Goal: Task Accomplishment & Management: Complete application form

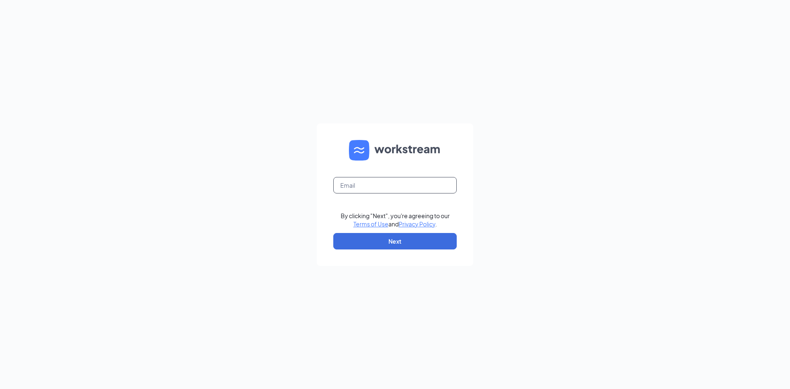
click at [381, 185] on input "text" at bounding box center [394, 185] width 123 height 16
type input "zbusymomof3@att.net"
click at [384, 237] on button "Next" at bounding box center [394, 241] width 123 height 16
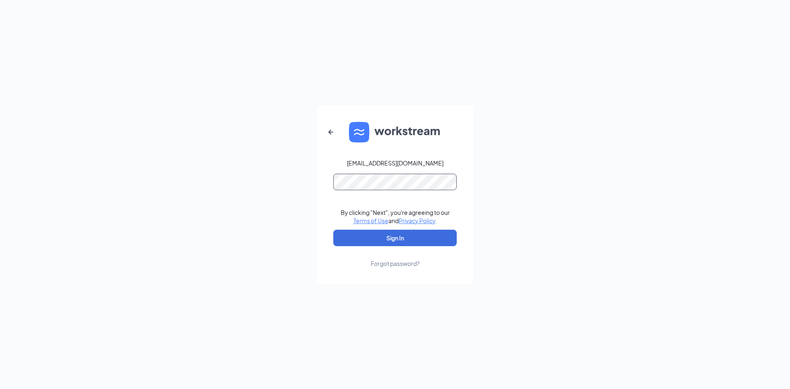
click at [333, 230] on button "Sign In" at bounding box center [394, 238] width 123 height 16
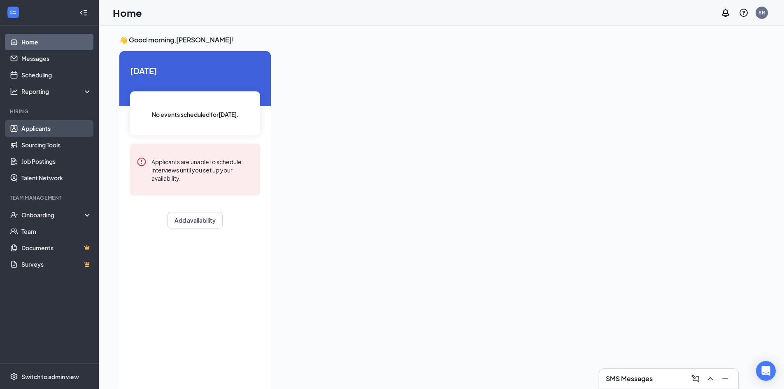
click at [51, 130] on link "Applicants" at bounding box center [56, 128] width 70 height 16
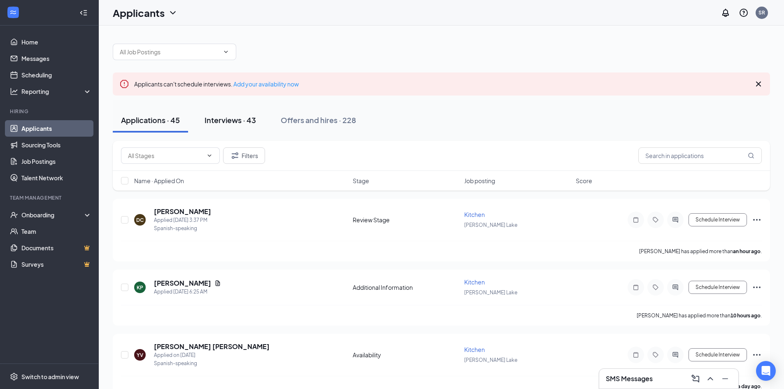
click at [224, 116] on div "Interviews · 43" at bounding box center [230, 120] width 51 height 10
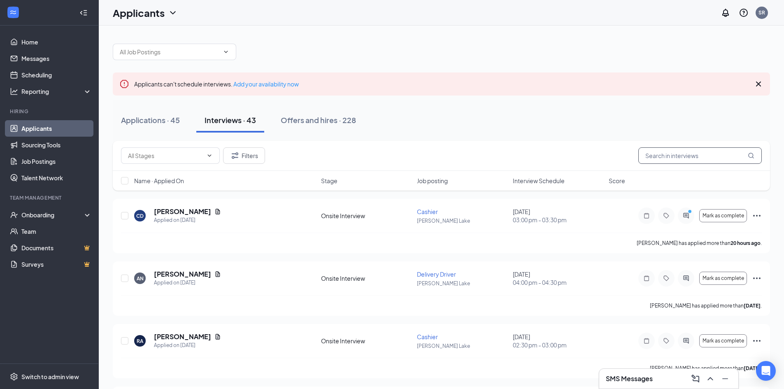
click at [676, 157] on input "text" at bounding box center [699, 155] width 123 height 16
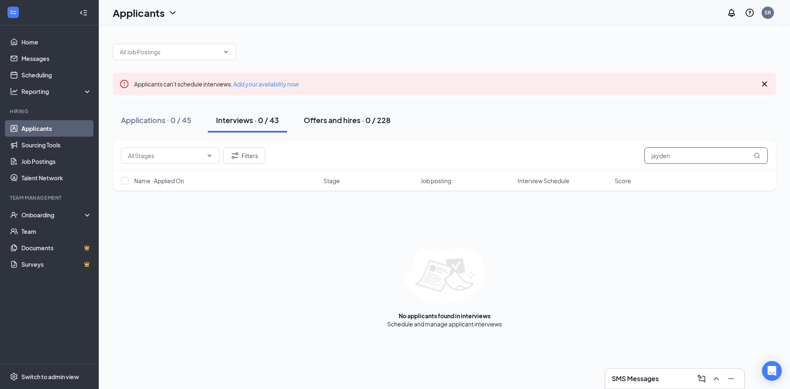
type input "jayden"
click at [329, 119] on div "Offers and hires · 0 / 228" at bounding box center [347, 120] width 87 height 10
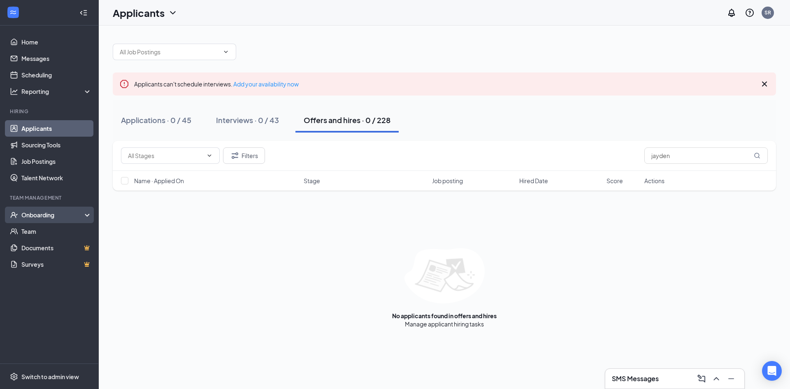
click at [40, 215] on div "Onboarding" at bounding box center [52, 215] width 63 height 8
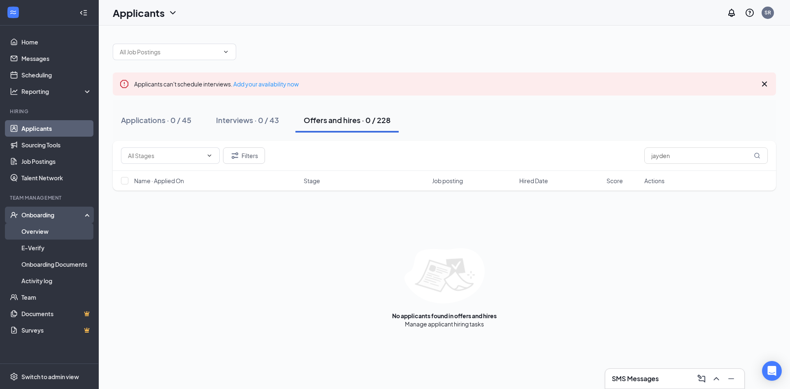
click at [47, 232] on link "Overview" at bounding box center [56, 231] width 70 height 16
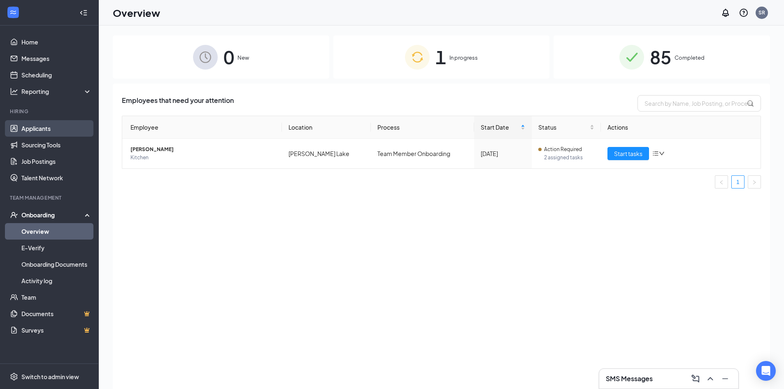
click at [36, 130] on link "Applicants" at bounding box center [56, 128] width 70 height 16
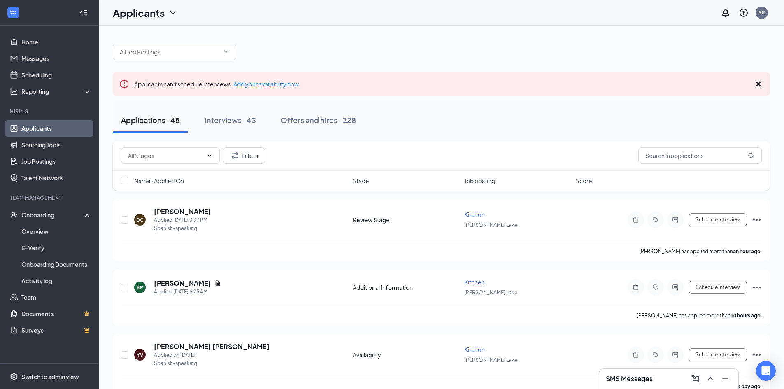
click at [613, 376] on h3 "SMS Messages" at bounding box center [629, 378] width 47 height 9
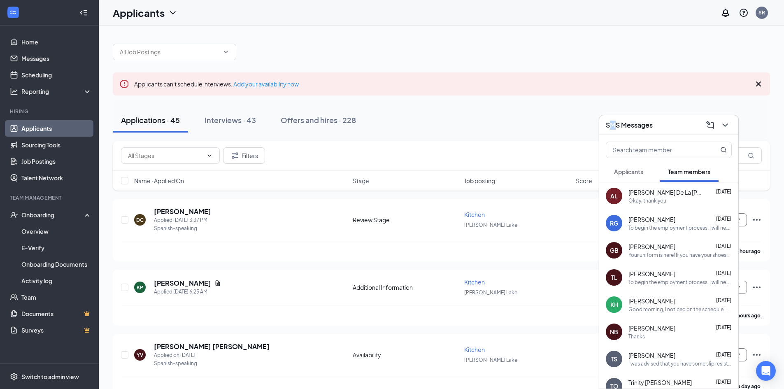
click at [622, 173] on span "Applicants" at bounding box center [628, 171] width 29 height 7
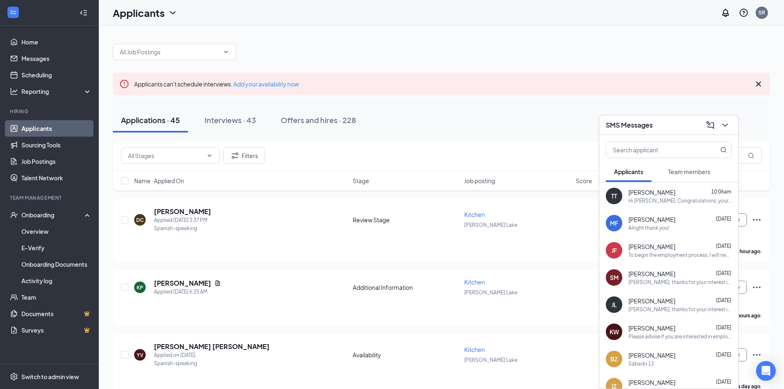
click at [522, 113] on div "Applications · 45 Interviews · 43 Offers and hires · 228" at bounding box center [441, 120] width 657 height 25
click at [731, 122] on button at bounding box center [725, 125] width 13 height 13
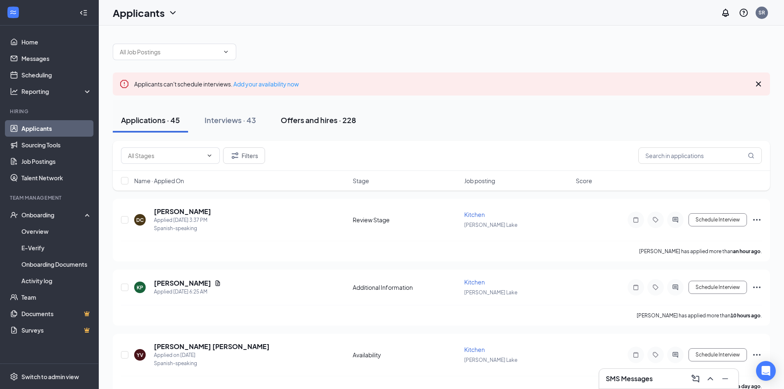
click at [293, 124] on div "Offers and hires · 228" at bounding box center [318, 120] width 75 height 10
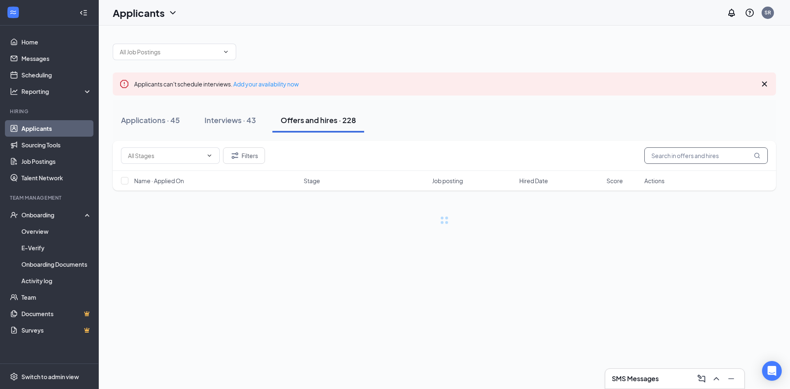
click at [663, 155] on input "text" at bounding box center [706, 155] width 123 height 16
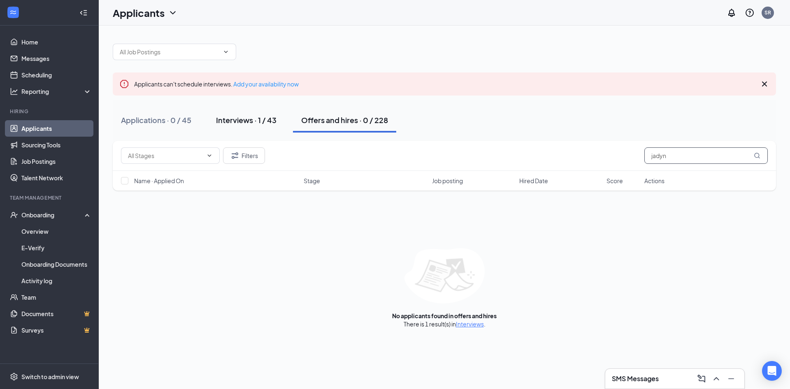
type input "jadyn"
click at [259, 123] on div "Interviews · 1 / 43" at bounding box center [246, 120] width 61 height 10
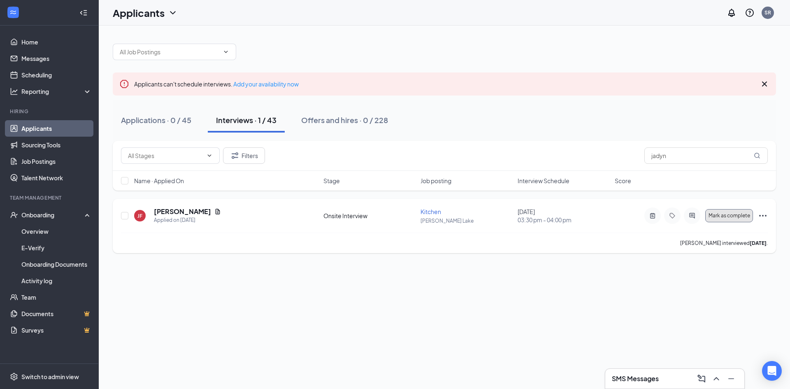
click at [737, 216] on span "Mark as complete" at bounding box center [730, 216] width 42 height 6
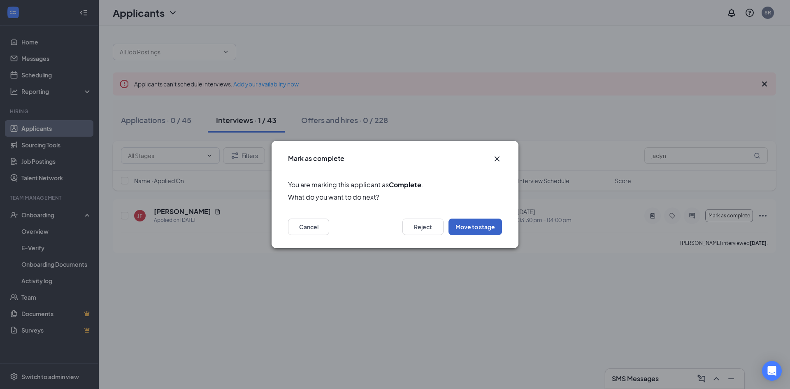
click at [485, 226] on button "Move to stage" at bounding box center [476, 227] width 54 height 16
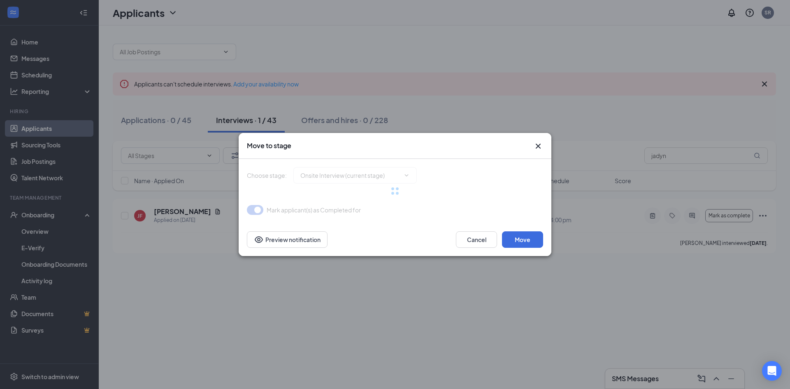
type input "Hiring Complete (final stage)"
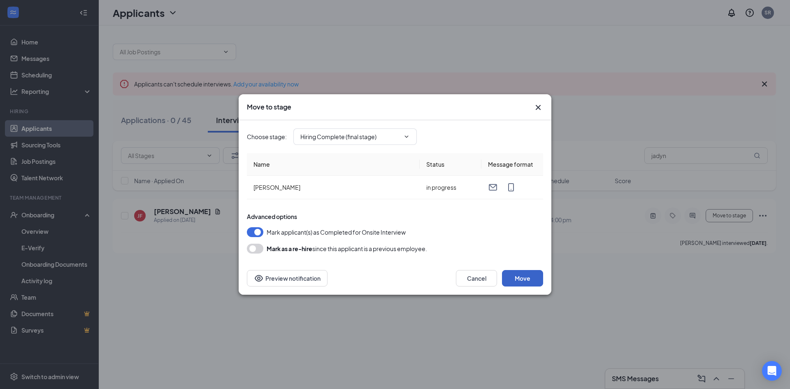
click at [540, 280] on button "Move" at bounding box center [522, 278] width 41 height 16
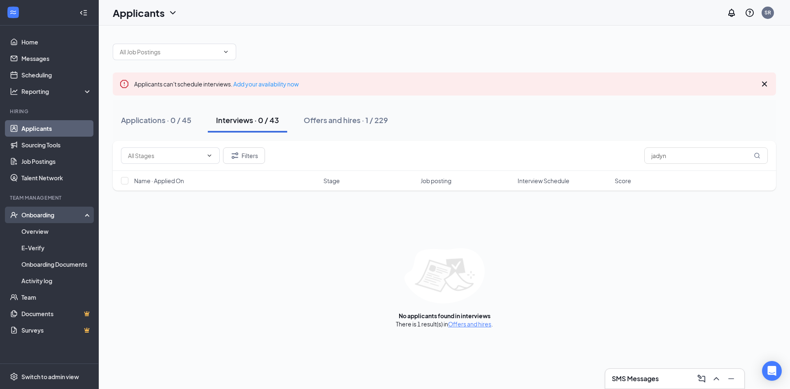
click at [45, 220] on div "Onboarding" at bounding box center [49, 215] width 99 height 16
click at [42, 217] on div "Onboarding" at bounding box center [52, 215] width 63 height 8
click at [35, 230] on link "Overview" at bounding box center [56, 231] width 70 height 16
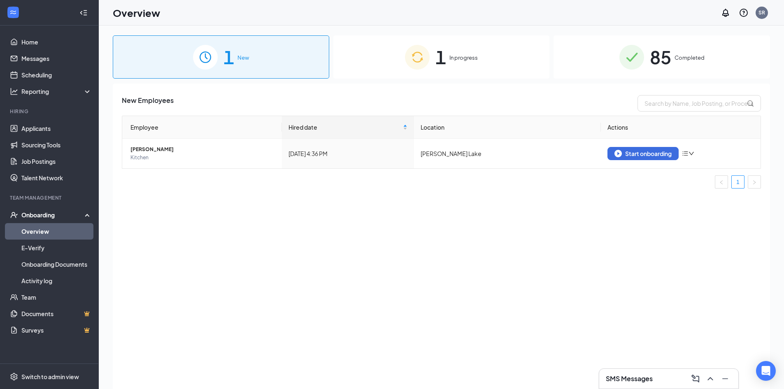
click at [672, 382] on div "SMS Messages" at bounding box center [669, 378] width 126 height 13
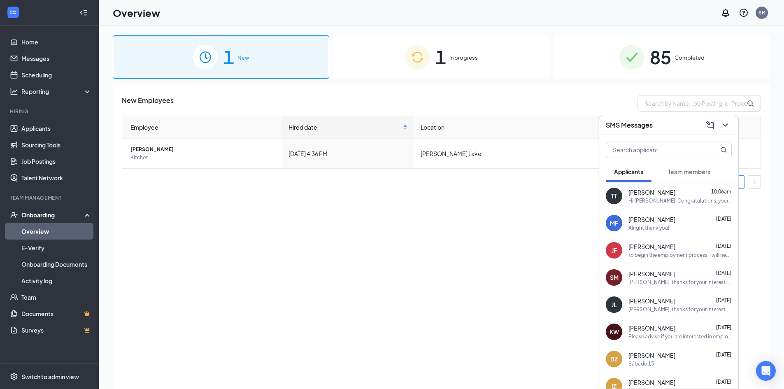
click at [637, 255] on div "To begin the employment process, I will need the following documents ASAP. Plea…" at bounding box center [680, 255] width 103 height 7
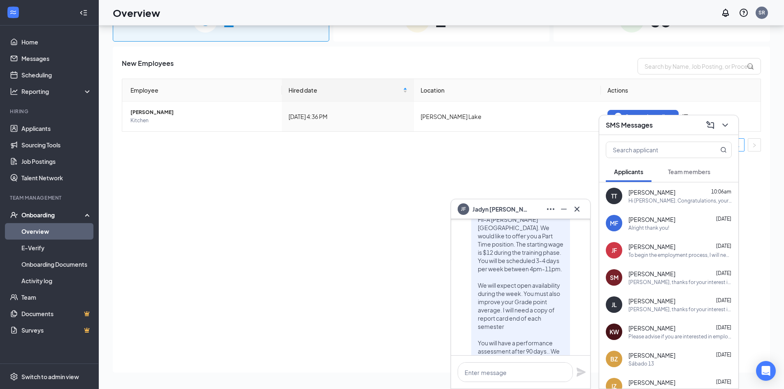
scroll to position [-535, 0]
click at [580, 210] on icon "Cross" at bounding box center [577, 209] width 10 height 10
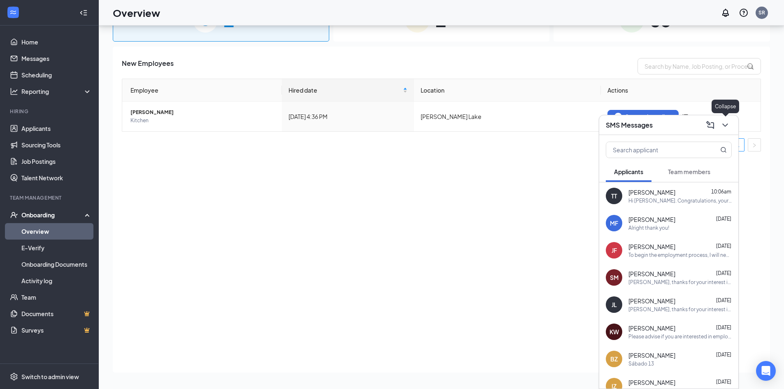
drag, startPoint x: 725, startPoint y: 122, endPoint x: 720, endPoint y: 125, distance: 6.4
click at [725, 123] on icon "ChevronDown" at bounding box center [725, 125] width 10 height 10
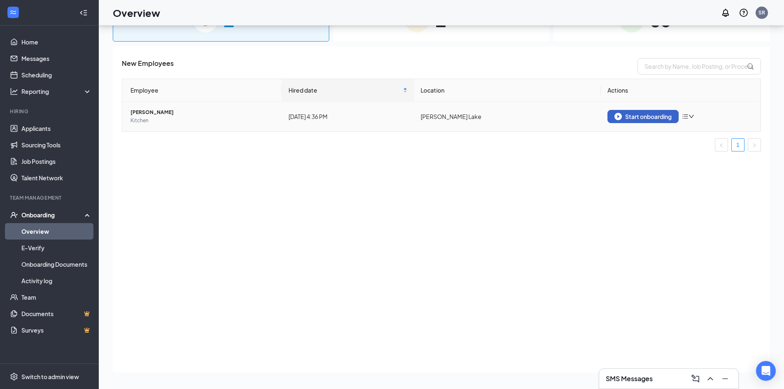
click at [630, 116] on div "Start onboarding" at bounding box center [643, 116] width 57 height 7
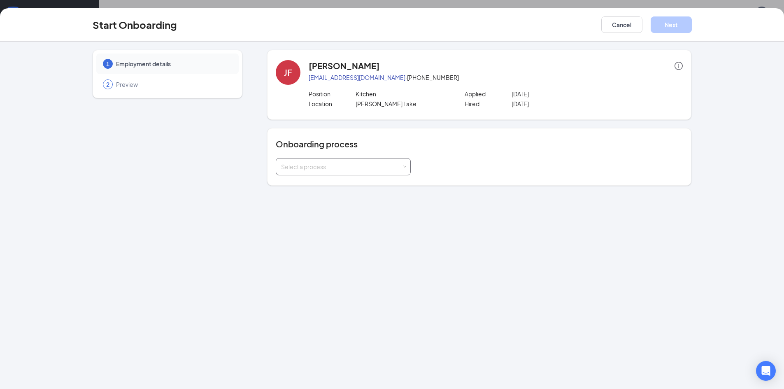
click at [372, 170] on div "Select a process" at bounding box center [341, 167] width 121 height 8
click at [365, 186] on li "Team Member Onboarding" at bounding box center [343, 184] width 135 height 15
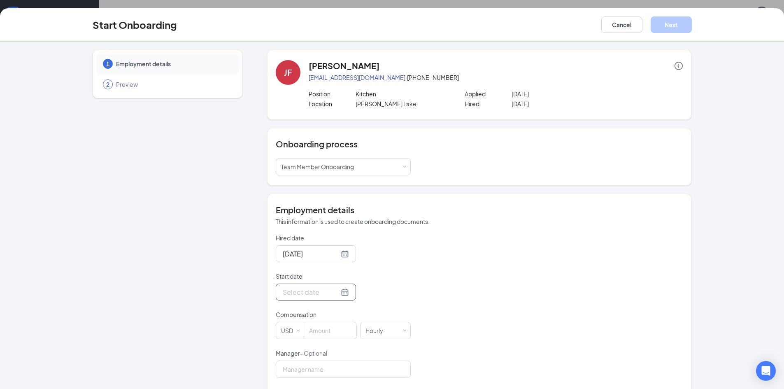
drag, startPoint x: 316, startPoint y: 296, endPoint x: 317, endPoint y: 301, distance: 4.5
click at [316, 301] on form "Hired date [DATE] Start date [DATE] Su Mo Tu We Th Fr Sa 31 1 2 3 4 5 6 7 8 9 1…" at bounding box center [343, 368] width 135 height 269
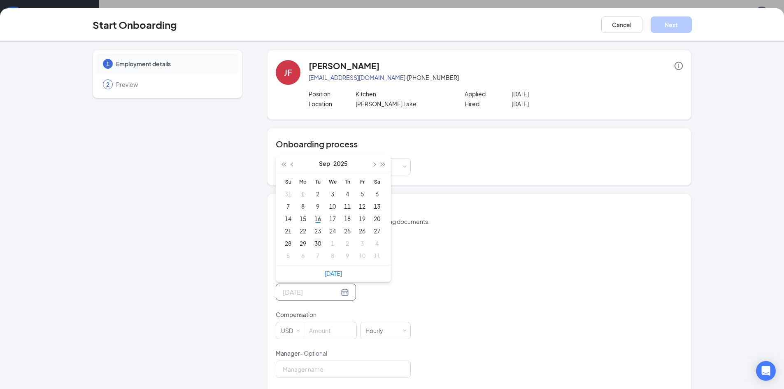
type input "[DATE]"
click at [319, 240] on div "30" at bounding box center [318, 243] width 10 height 10
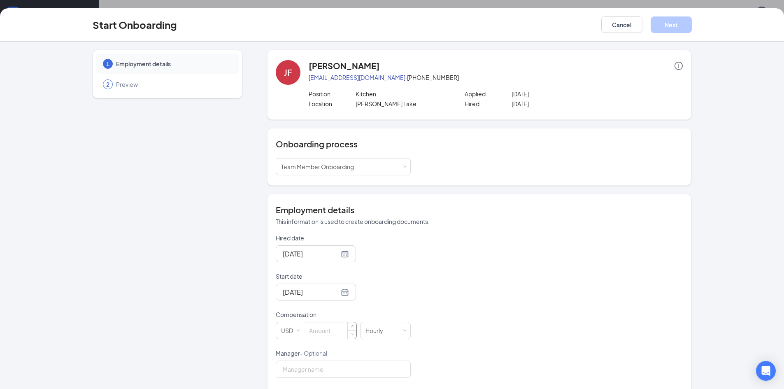
click at [341, 333] on input at bounding box center [330, 330] width 52 height 16
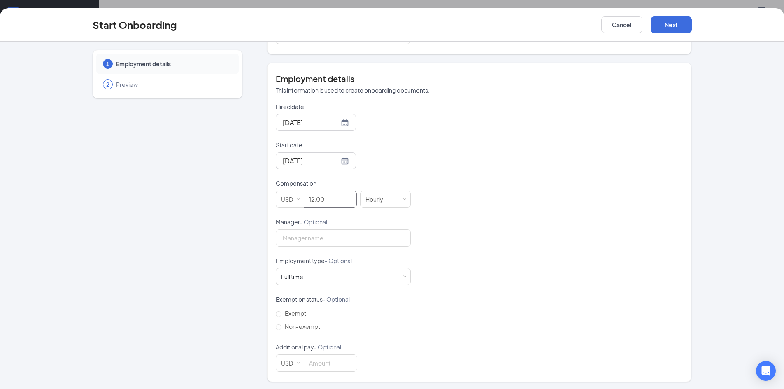
scroll to position [133, 0]
type input "12"
click at [278, 325] on input "Non-exempt" at bounding box center [279, 326] width 6 height 6
radio input "true"
click at [400, 277] on div "Full time Works 30+ hours per week and is reasonably expected to work" at bounding box center [343, 275] width 124 height 16
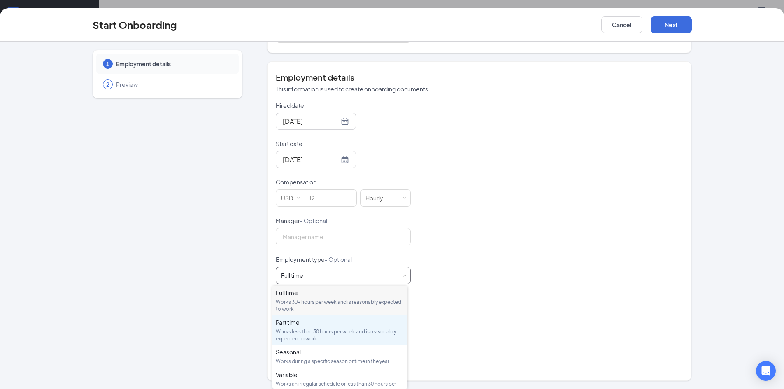
click at [374, 329] on div "Works less than 30 hours per week and is reasonably expected to work" at bounding box center [340, 335] width 128 height 14
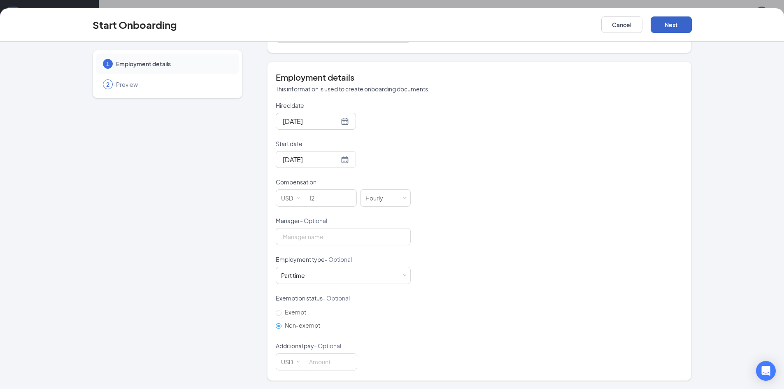
click at [669, 28] on button "Next" at bounding box center [671, 24] width 41 height 16
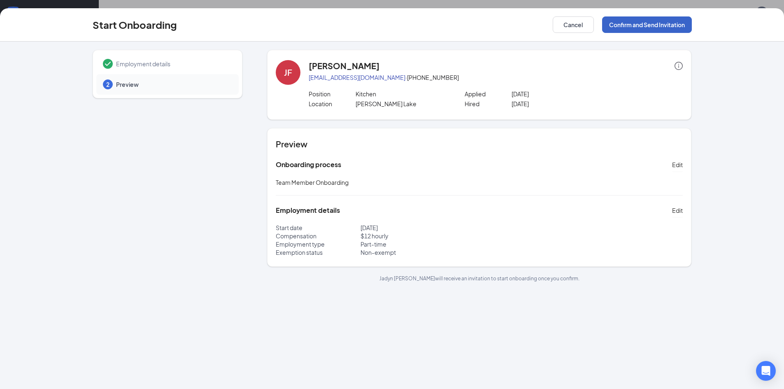
click at [669, 27] on button "Confirm and Send Invitation" at bounding box center [647, 24] width 90 height 16
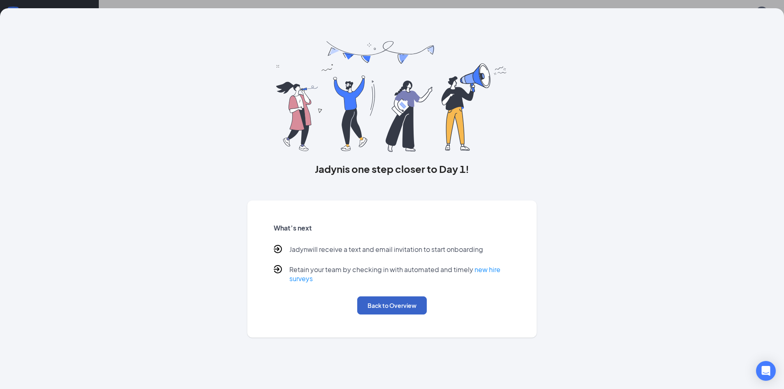
click at [385, 311] on button "Back to Overview" at bounding box center [392, 305] width 70 height 18
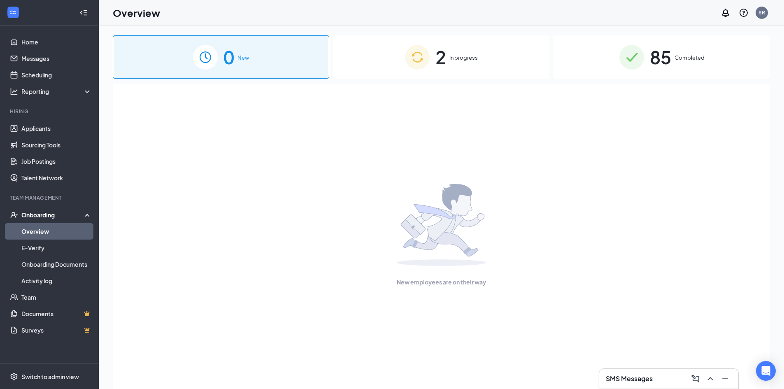
click at [440, 47] on span "2" at bounding box center [441, 57] width 11 height 28
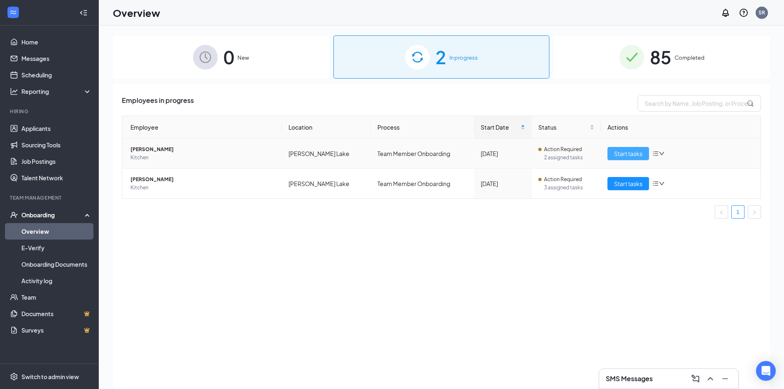
click at [621, 153] on span "Start tasks" at bounding box center [628, 153] width 28 height 9
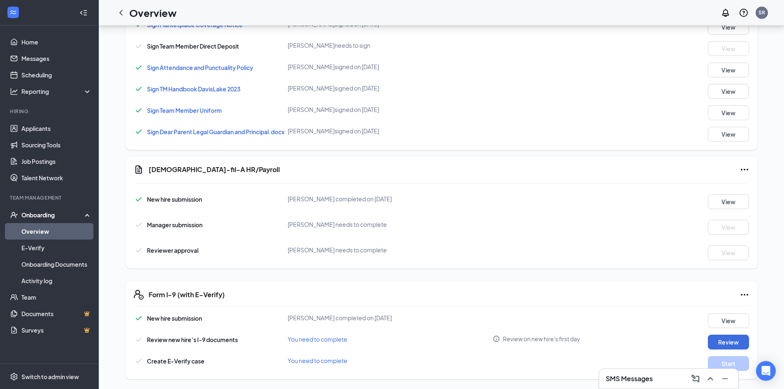
scroll to position [359, 0]
click at [121, 13] on icon "ChevronLeft" at bounding box center [121, 13] width 10 height 10
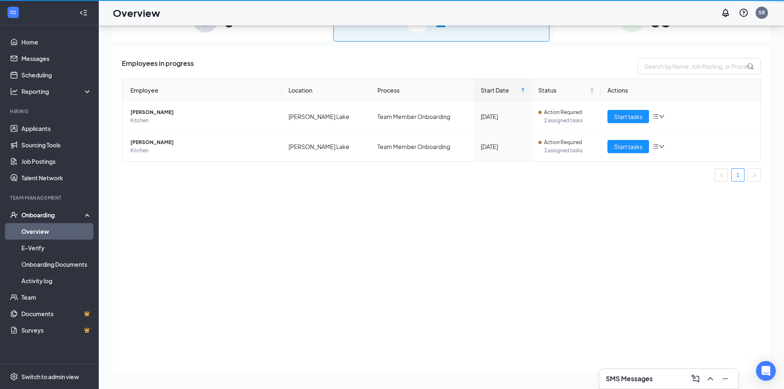
scroll to position [37, 0]
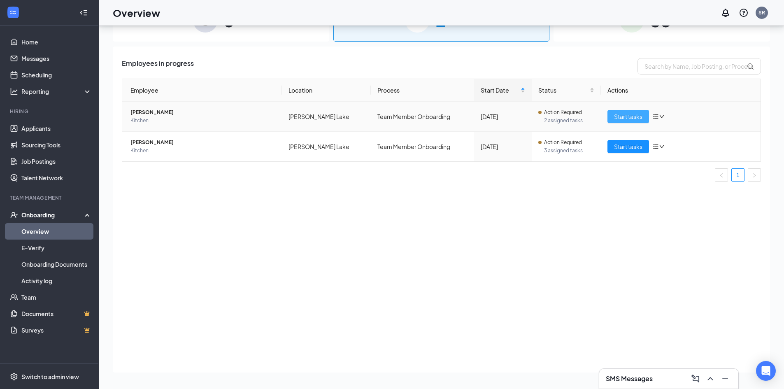
click at [631, 116] on span "Start tasks" at bounding box center [628, 116] width 28 height 9
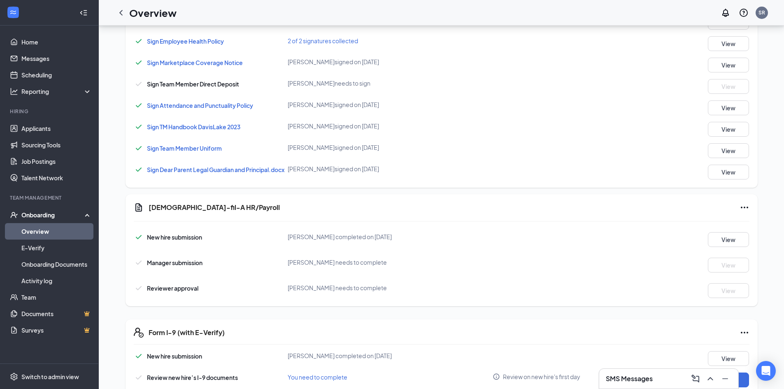
scroll to position [359, 0]
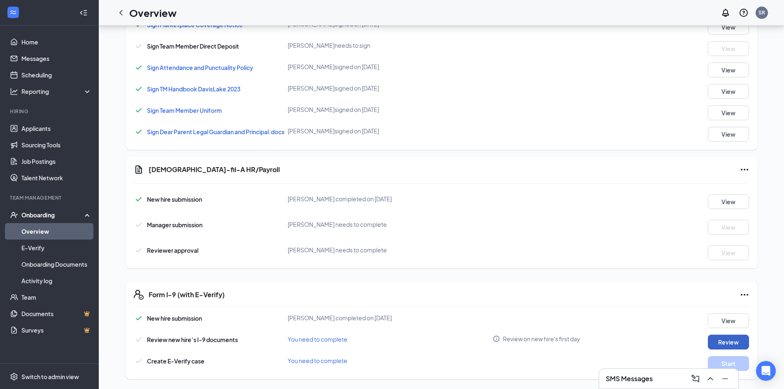
click at [713, 340] on button "Review" at bounding box center [728, 342] width 41 height 15
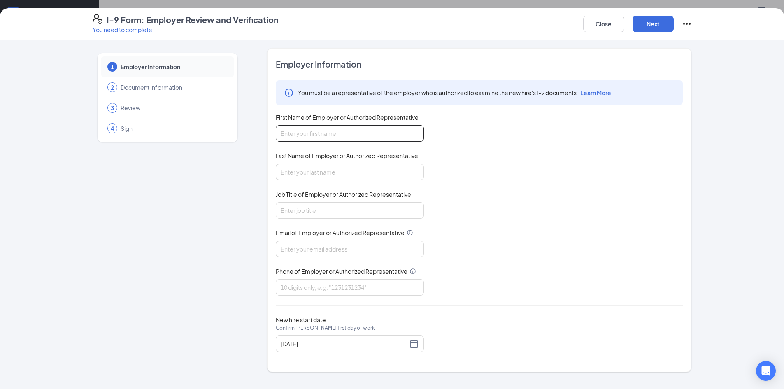
click at [308, 129] on input "First Name of Employer or Authorized Representative" at bounding box center [350, 133] width 148 height 16
type input "[PERSON_NAME]"
type input "Office Manager"
type input "[EMAIL_ADDRESS][DEMOGRAPHIC_DATA][DOMAIN_NAME]"
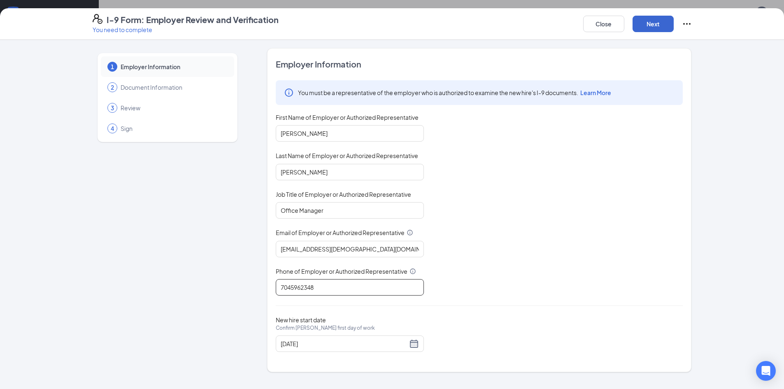
type input "7045962348"
click at [646, 28] on button "Next" at bounding box center [653, 24] width 41 height 16
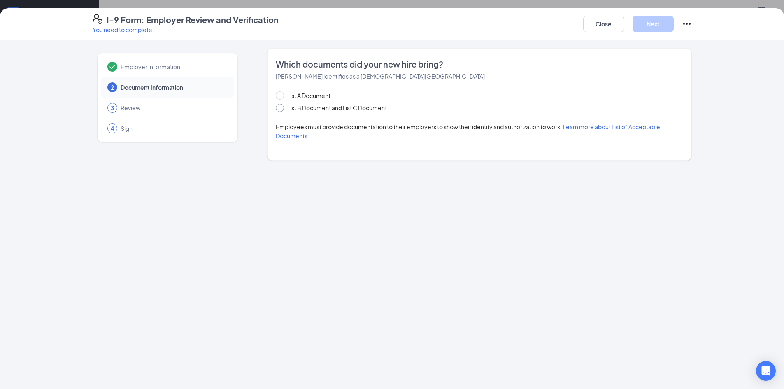
click at [280, 109] on input "List B Document and List C Document" at bounding box center [279, 107] width 6 height 6
radio input "true"
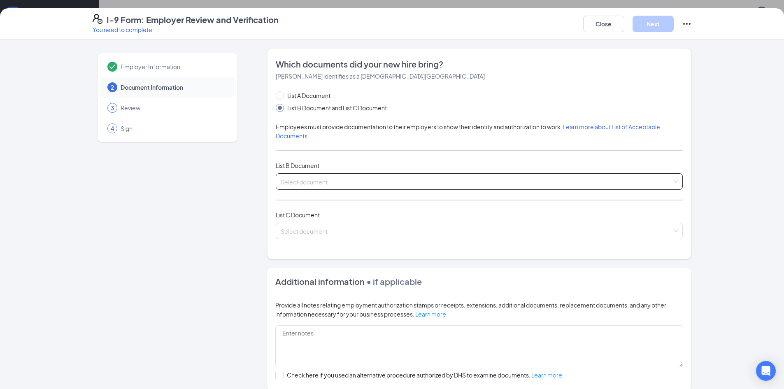
click at [304, 183] on input "search" at bounding box center [476, 180] width 391 height 12
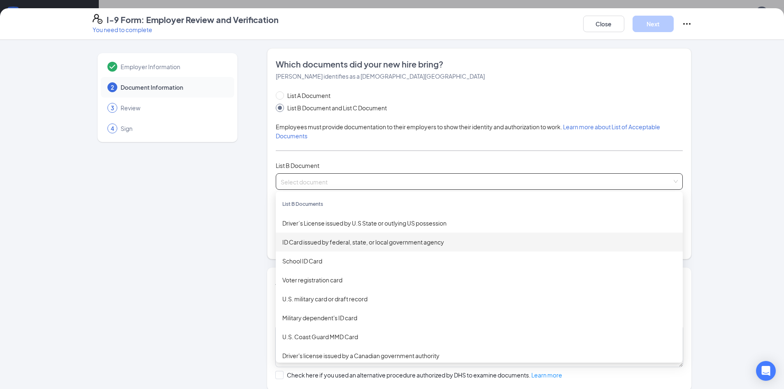
click at [327, 241] on div "ID Card issued by federal, state, or local government agency" at bounding box center [479, 242] width 394 height 9
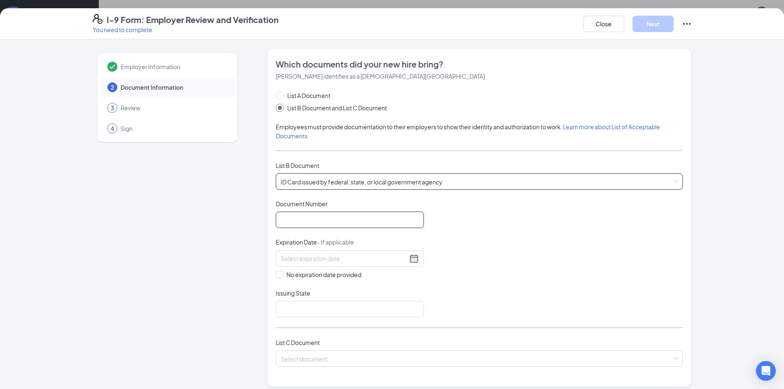
click at [303, 221] on input "Document Number" at bounding box center [350, 220] width 148 height 16
type input "000049479726"
click at [297, 258] on input at bounding box center [344, 258] width 127 height 9
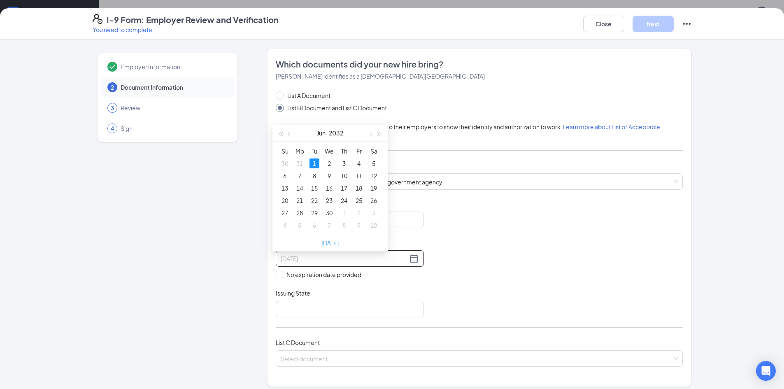
click at [311, 161] on div "1" at bounding box center [315, 163] width 10 height 10
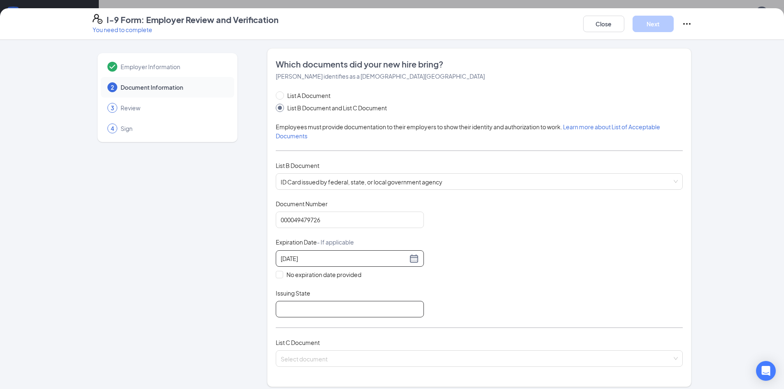
type input "[DATE]"
click at [287, 311] on input "Issuing State" at bounding box center [350, 309] width 148 height 16
type input "NC"
click at [304, 358] on input "search" at bounding box center [476, 357] width 391 height 12
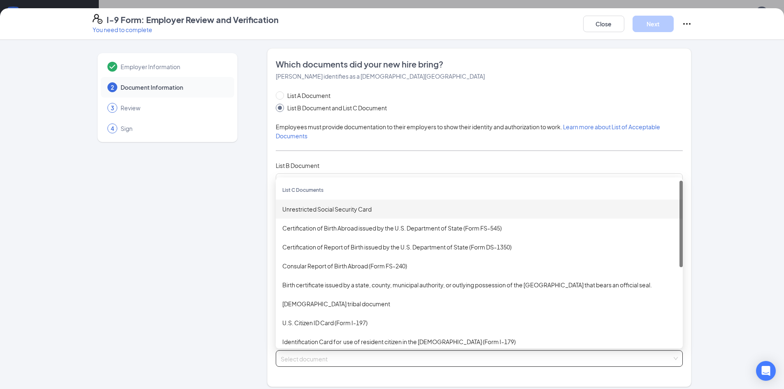
click at [319, 211] on div "Unrestricted Social Security Card" at bounding box center [479, 209] width 394 height 9
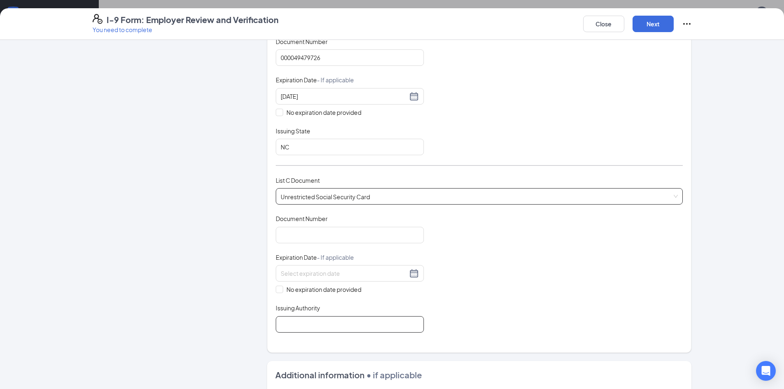
scroll to position [165, 0]
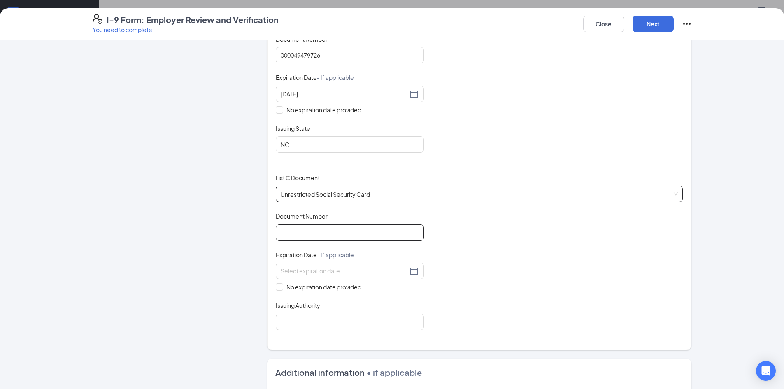
click at [326, 238] on input "Document Number" at bounding box center [350, 232] width 148 height 16
type input "685161610"
click at [283, 285] on span "No expiration date provided" at bounding box center [324, 286] width 82 height 9
click at [281, 285] on input "No expiration date provided" at bounding box center [279, 286] width 6 height 6
checkbox input "true"
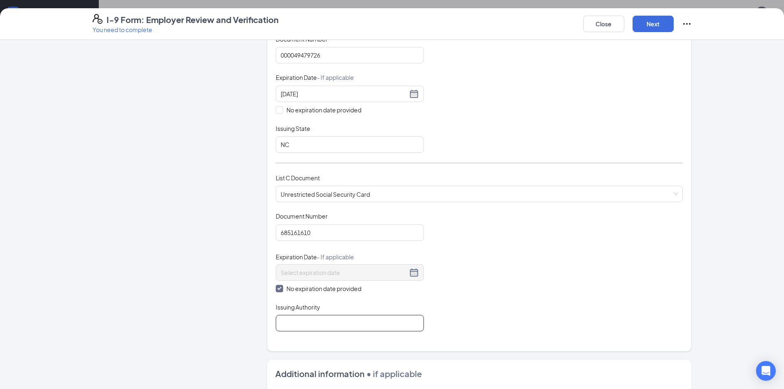
click at [293, 328] on input "Issuing Authority" at bounding box center [350, 323] width 148 height 16
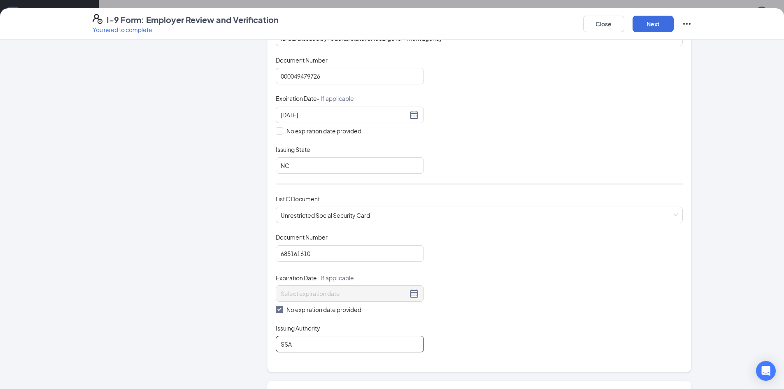
scroll to position [123, 0]
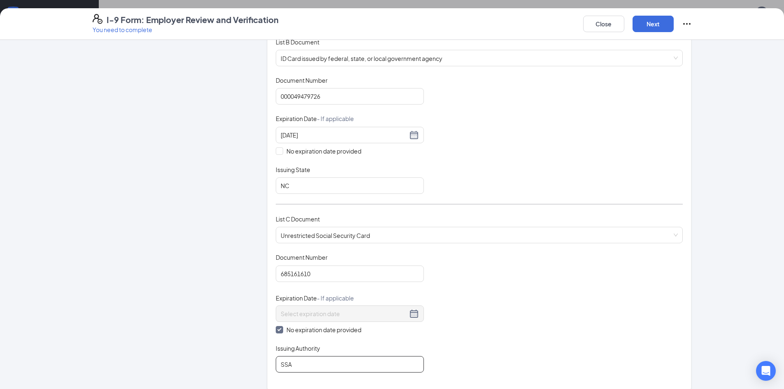
type input "SSA"
click at [546, 283] on div "Document Title Unrestricted Social Security Card Document Number 685161610 Expi…" at bounding box center [479, 312] width 407 height 119
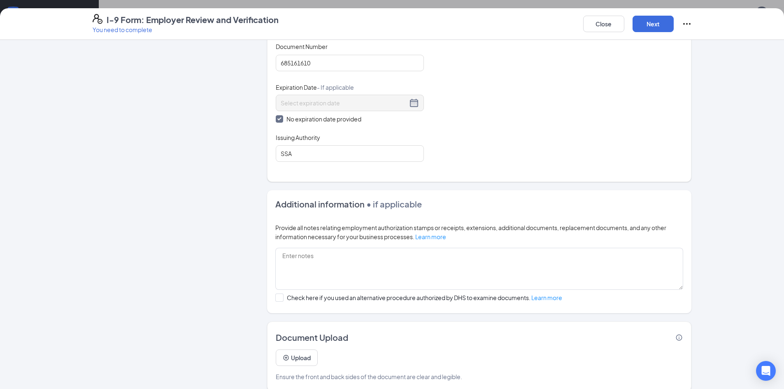
scroll to position [345, 0]
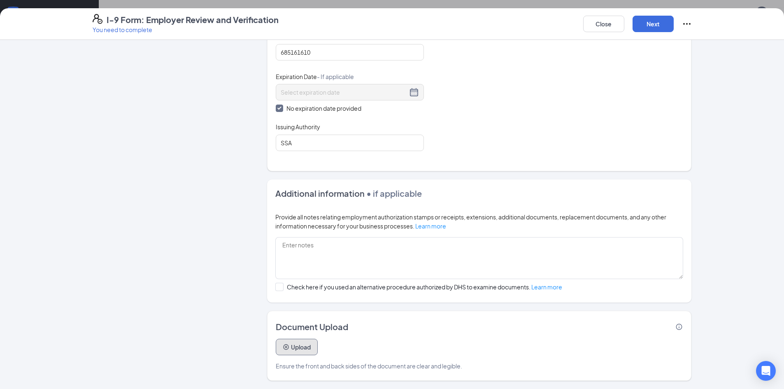
click at [277, 348] on button "Upload" at bounding box center [297, 347] width 42 height 16
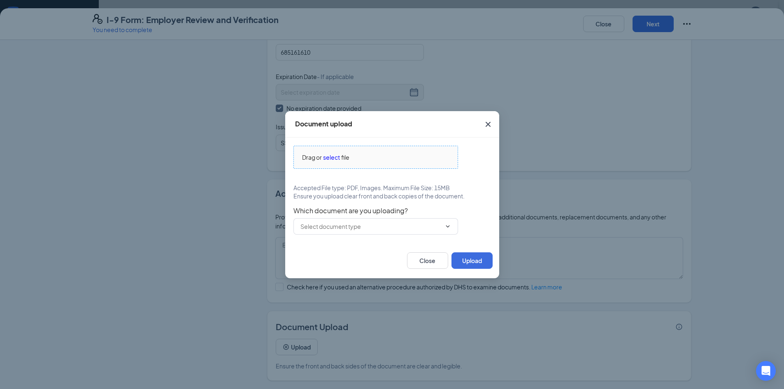
click at [333, 156] on span "select" at bounding box center [331, 157] width 17 height 9
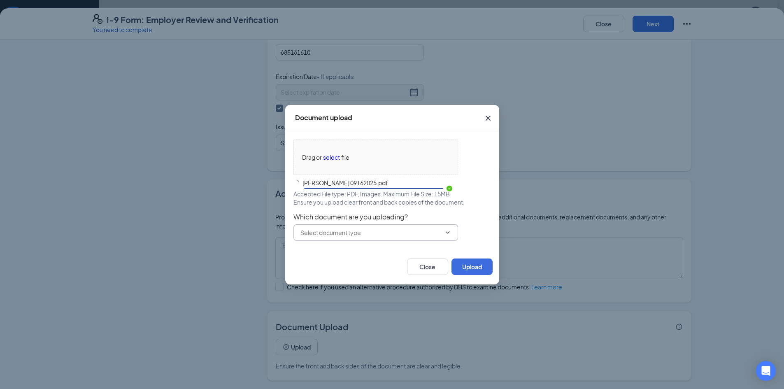
click at [440, 233] on input "text" at bounding box center [371, 232] width 141 height 9
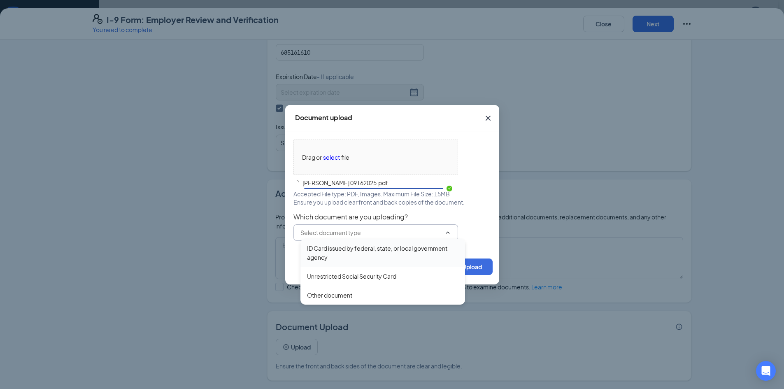
click at [419, 248] on div "ID Card issued by federal, state, or local government agency" at bounding box center [382, 253] width 151 height 18
type input "ID Card issued by federal, state, or local government agency"
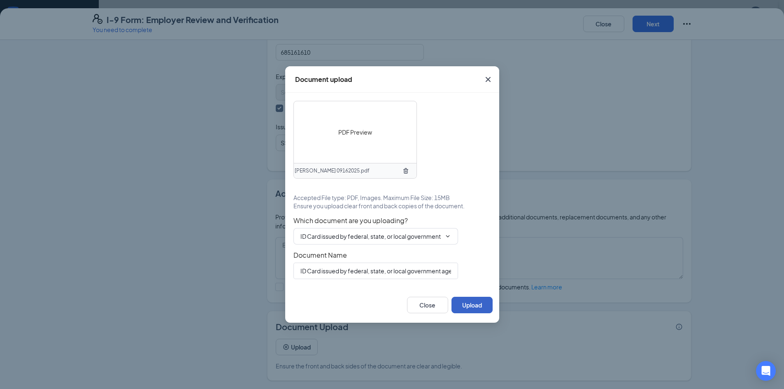
click at [473, 305] on button "Upload" at bounding box center [472, 305] width 41 height 16
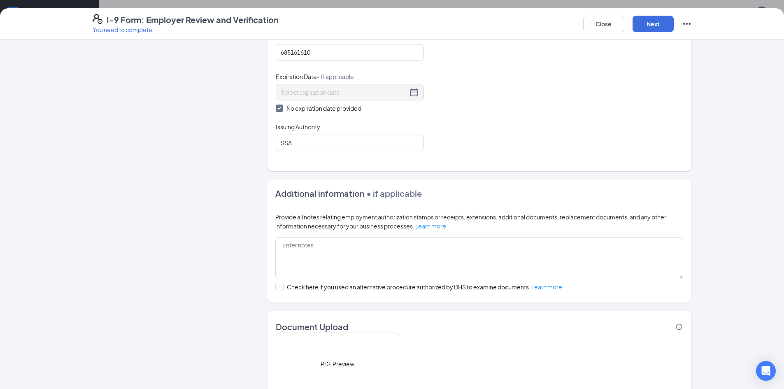
scroll to position [423, 0]
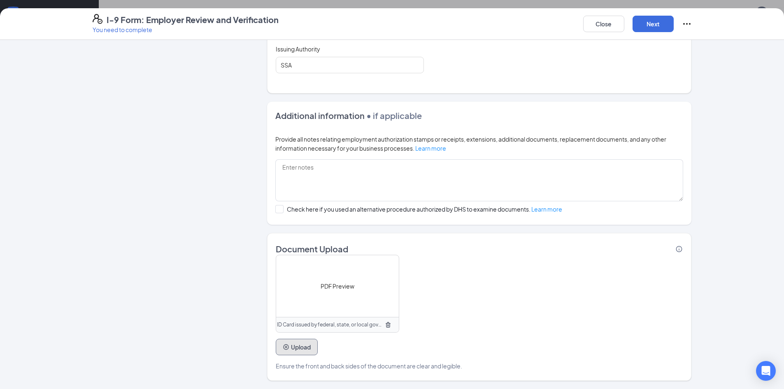
click at [291, 352] on button "Upload" at bounding box center [297, 347] width 42 height 16
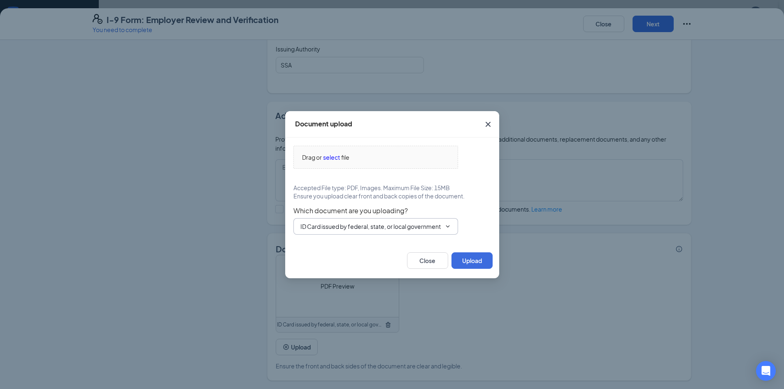
click at [449, 224] on icon "ChevronDown" at bounding box center [448, 226] width 7 height 7
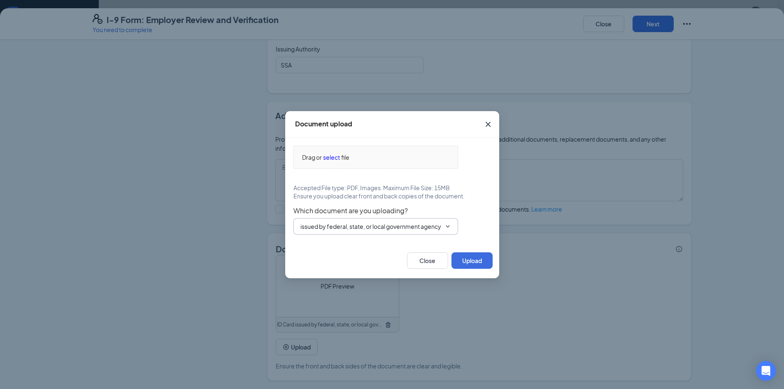
scroll to position [0, 0]
click at [449, 224] on icon "ChevronDown" at bounding box center [448, 226] width 7 height 7
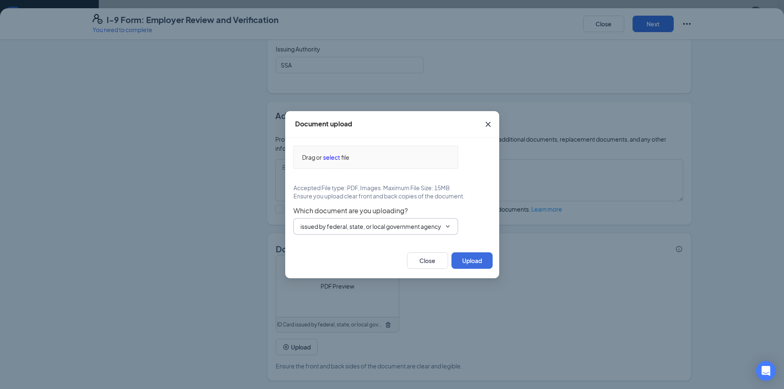
scroll to position [0, 22]
click at [449, 224] on icon "ChevronDown" at bounding box center [448, 226] width 7 height 7
click at [329, 154] on span "select" at bounding box center [331, 157] width 17 height 9
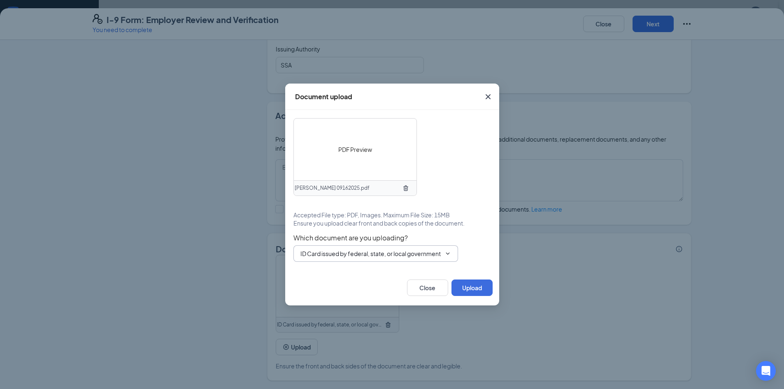
click at [446, 254] on icon "ChevronDown" at bounding box center [448, 253] width 7 height 7
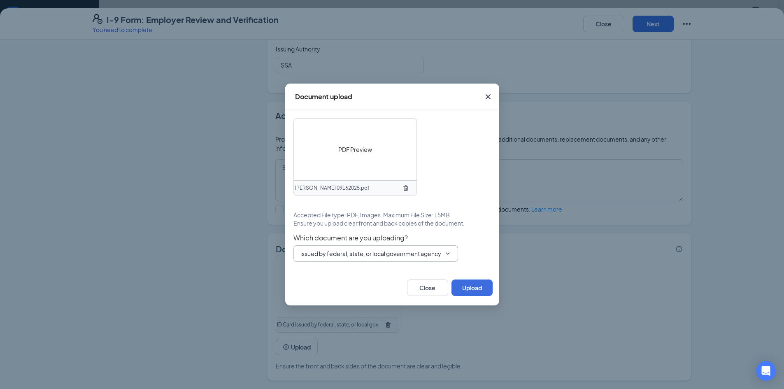
click at [446, 254] on icon "ChevronDown" at bounding box center [448, 253] width 7 height 7
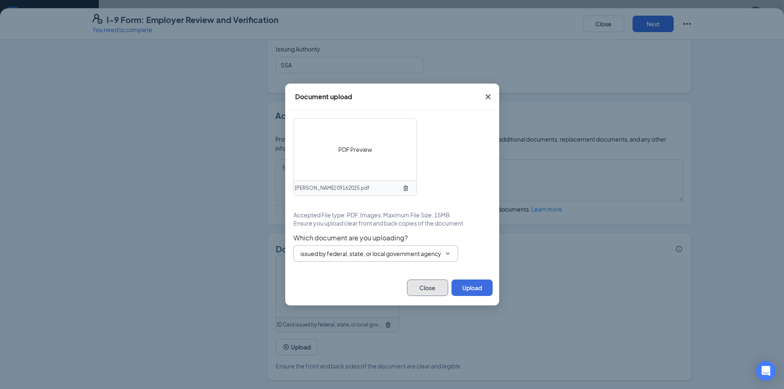
scroll to position [0, 0]
click at [434, 284] on button "Close" at bounding box center [427, 288] width 41 height 16
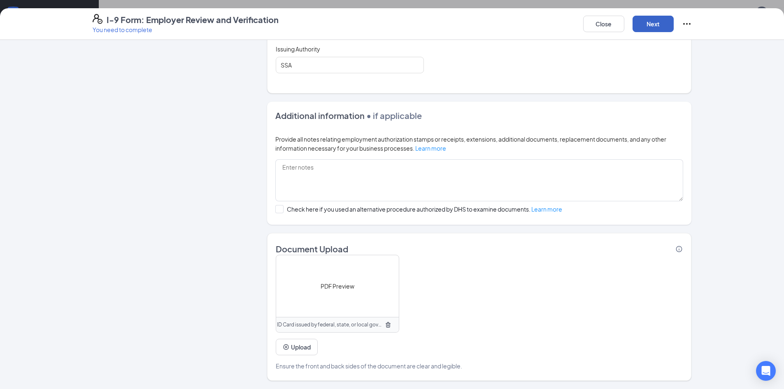
click at [648, 28] on button "Next" at bounding box center [653, 24] width 41 height 16
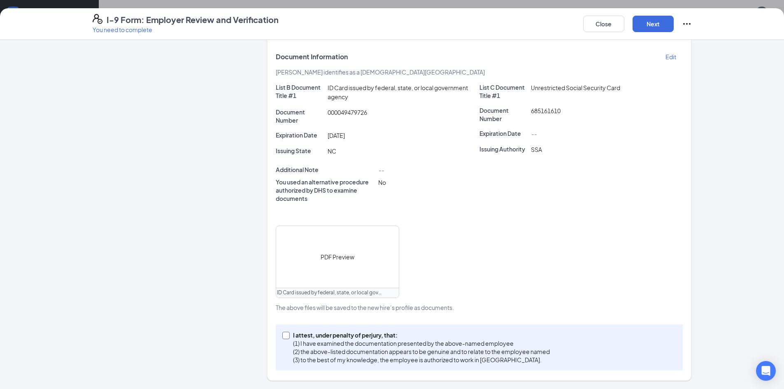
click at [282, 335] on input "I attest, under penalty of [PERSON_NAME], that: (1) I have examined the documen…" at bounding box center [285, 335] width 6 height 6
checkbox input "true"
click at [649, 30] on button "Next" at bounding box center [653, 24] width 41 height 16
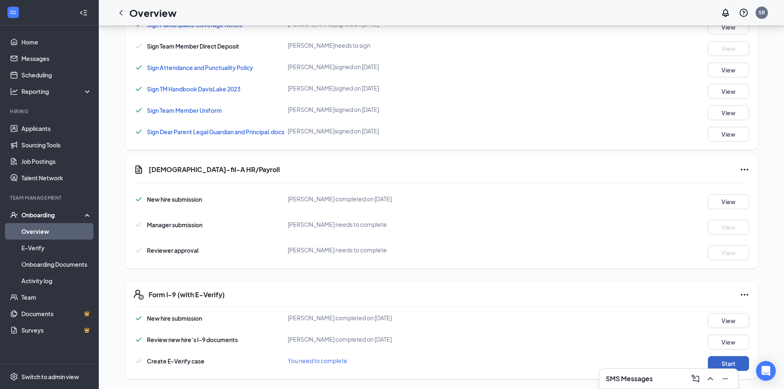
click at [741, 367] on button "Start" at bounding box center [728, 363] width 41 height 15
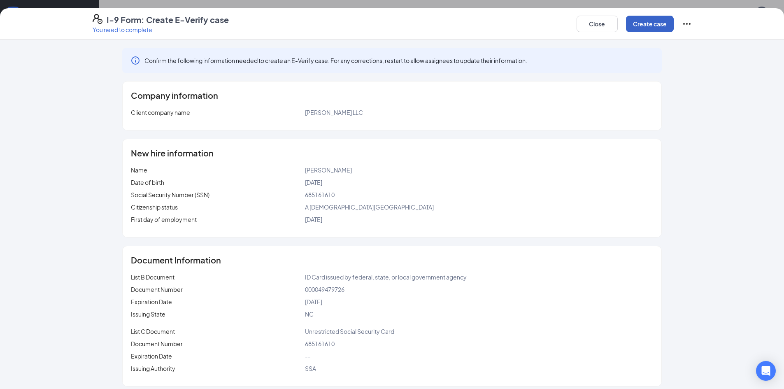
click at [657, 22] on button "Create case" at bounding box center [650, 24] width 48 height 16
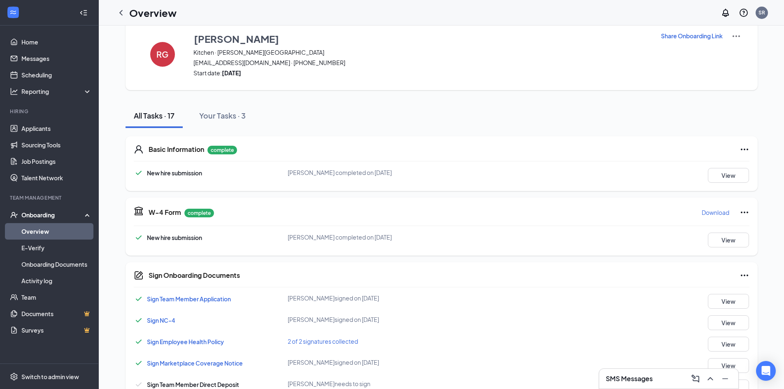
scroll to position [0, 0]
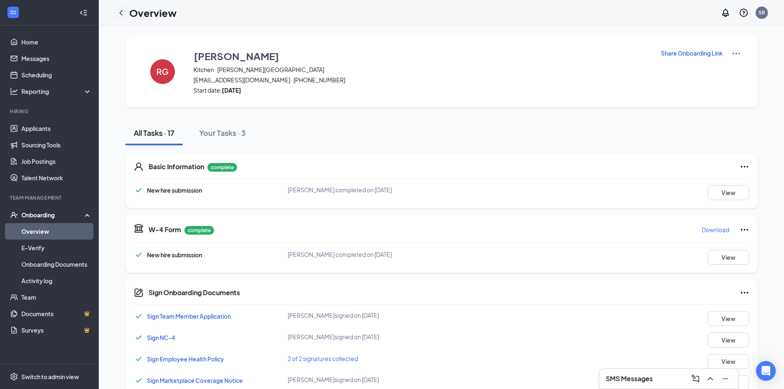
click at [120, 13] on icon "ChevronLeft" at bounding box center [121, 13] width 10 height 10
